Goal: Find specific page/section: Find specific page/section

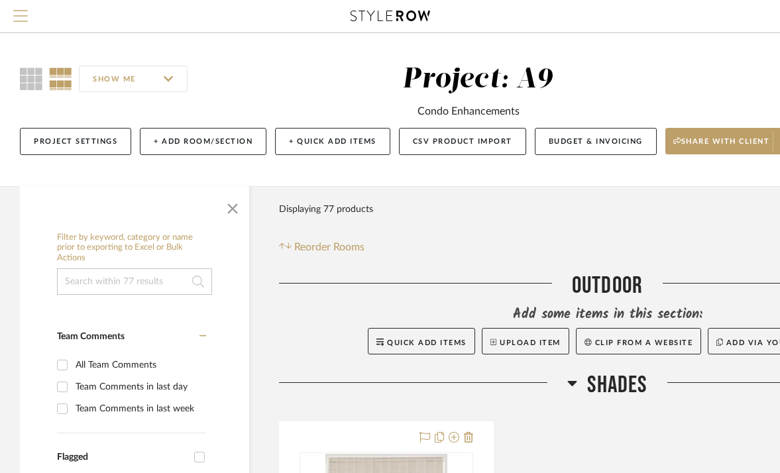
click at [23, 25] on span "Menu" at bounding box center [20, 20] width 15 height 20
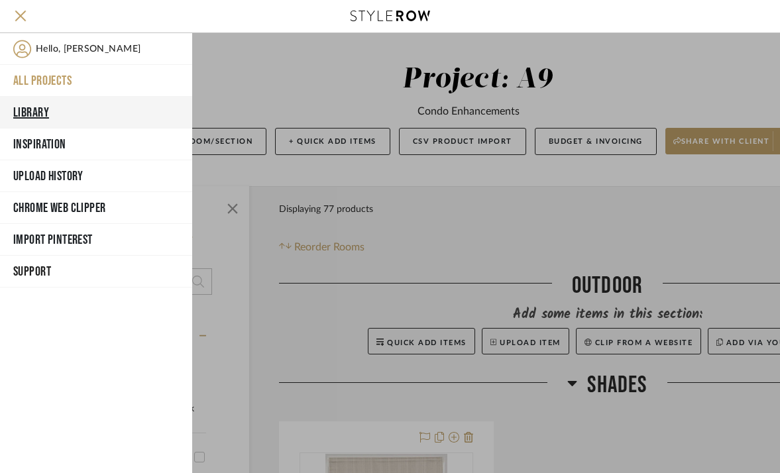
click at [71, 117] on button "Library" at bounding box center [96, 113] width 192 height 32
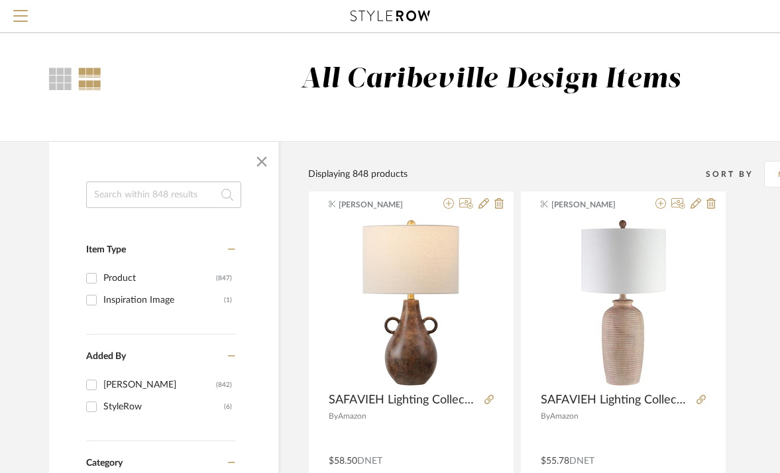
click at [196, 198] on input at bounding box center [163, 194] width 155 height 26
type input "swivel"
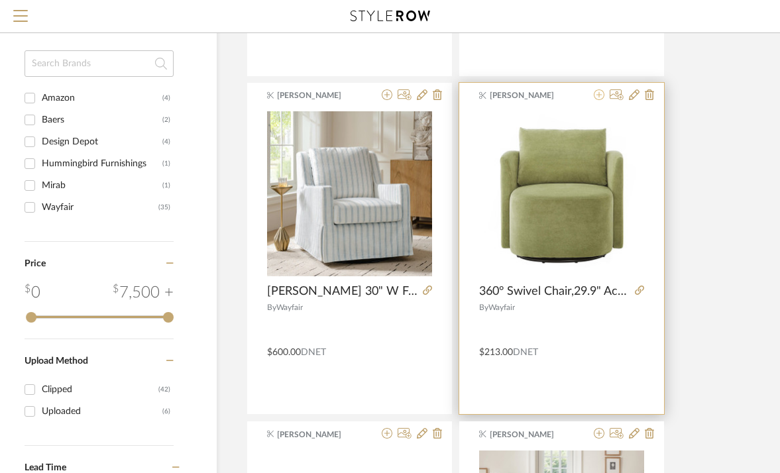
scroll to position [0, 62]
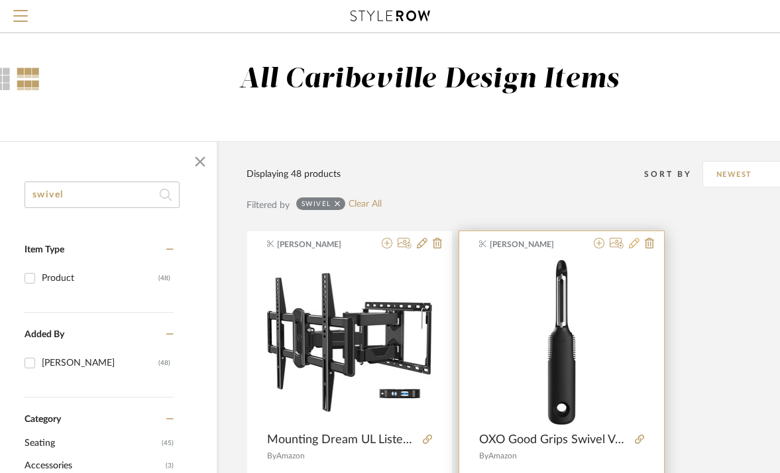
click at [634, 243] on icon at bounding box center [634, 243] width 11 height 11
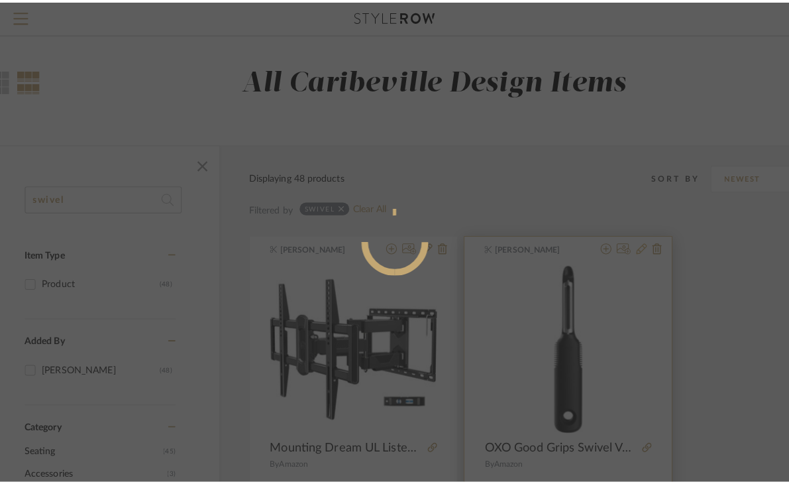
scroll to position [0, 0]
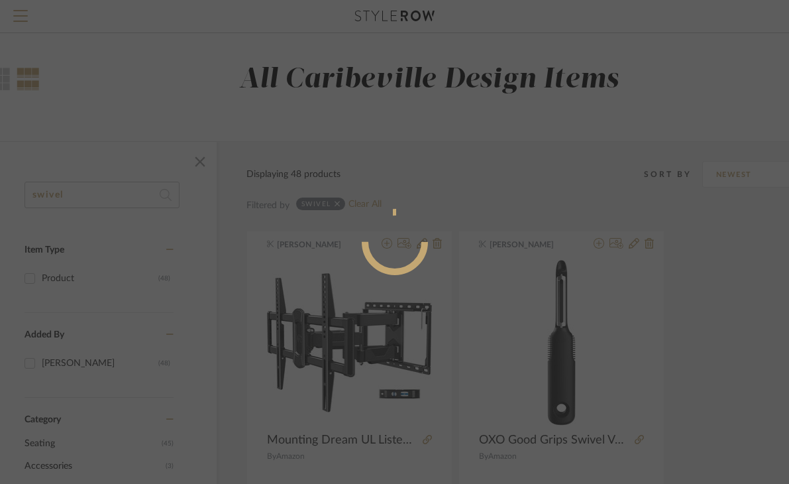
radio input "true"
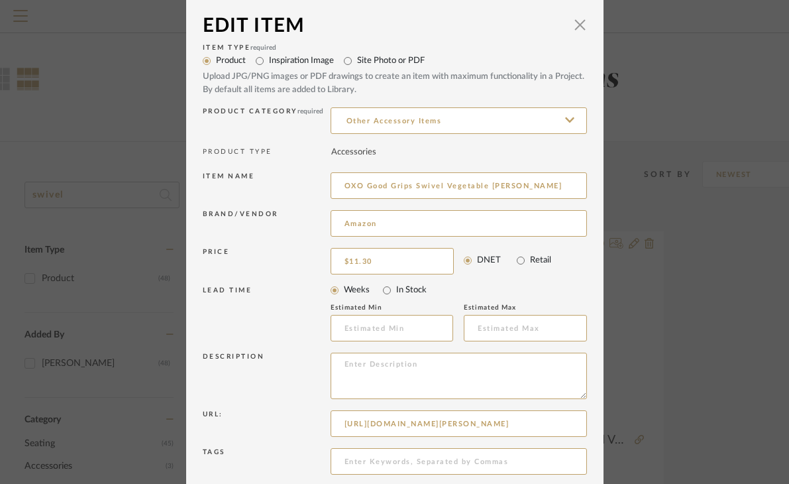
scroll to position [4, 0]
click at [577, 28] on span "button" at bounding box center [580, 26] width 26 height 26
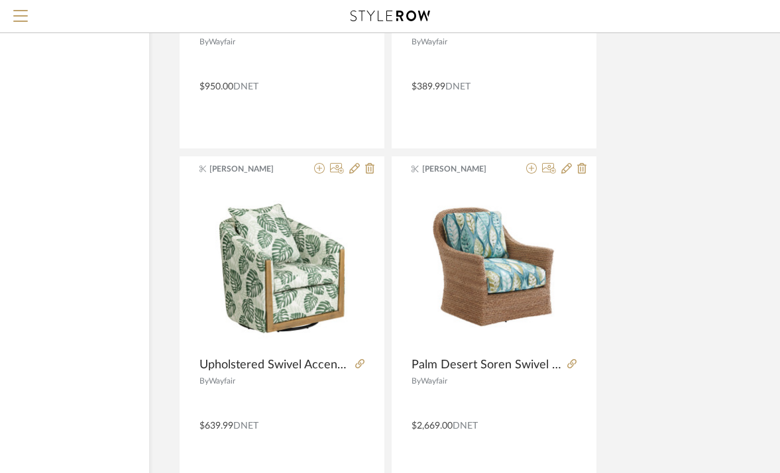
scroll to position [3127, 129]
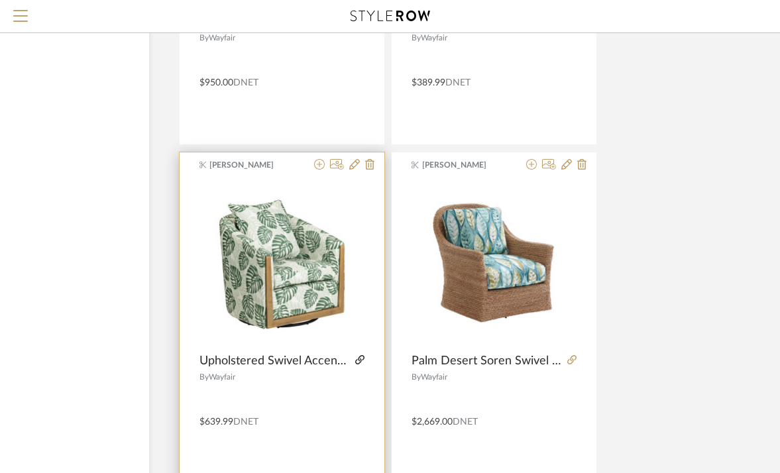
click at [360, 357] on icon at bounding box center [359, 359] width 9 height 9
